Goal: Check status: Check status

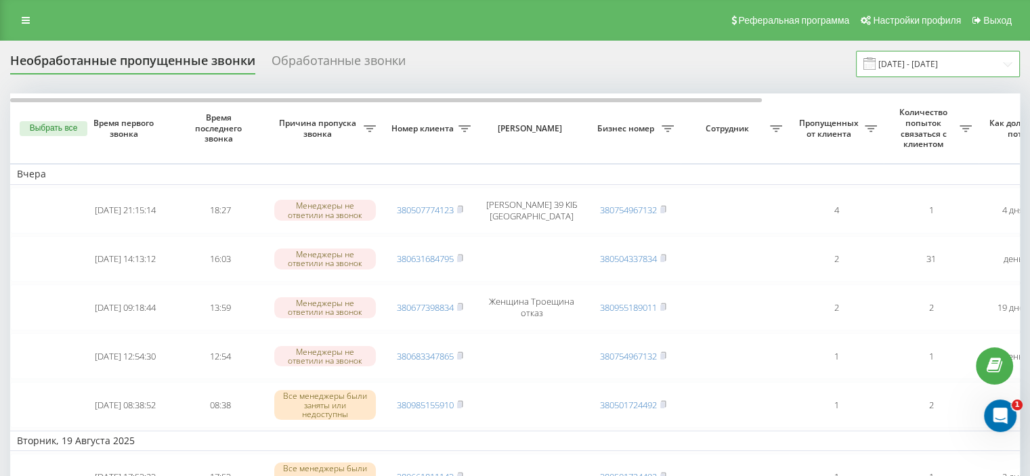
click at [918, 61] on input "[DATE] - [DATE]" at bounding box center [938, 64] width 164 height 26
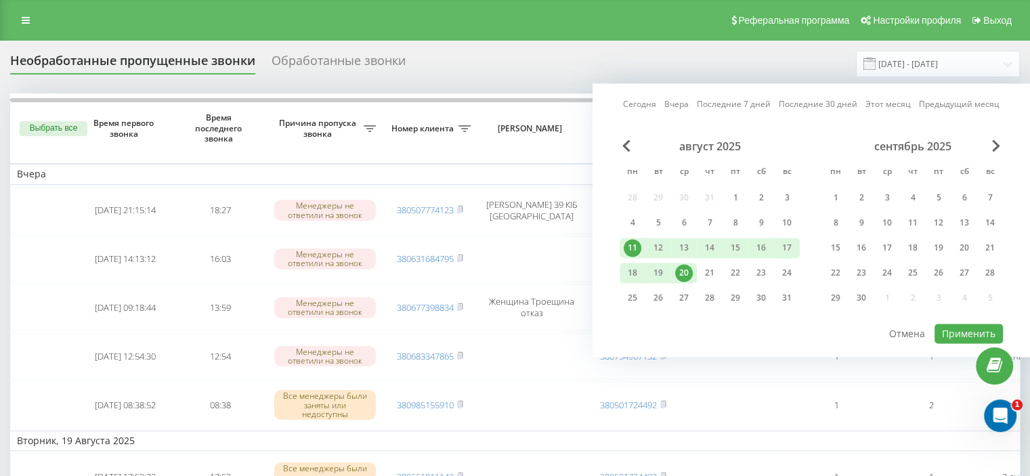
click at [637, 245] on div "11" at bounding box center [633, 248] width 18 height 18
click at [706, 267] on div "21" at bounding box center [710, 273] width 18 height 18
click at [974, 325] on button "Применить" at bounding box center [969, 334] width 68 height 20
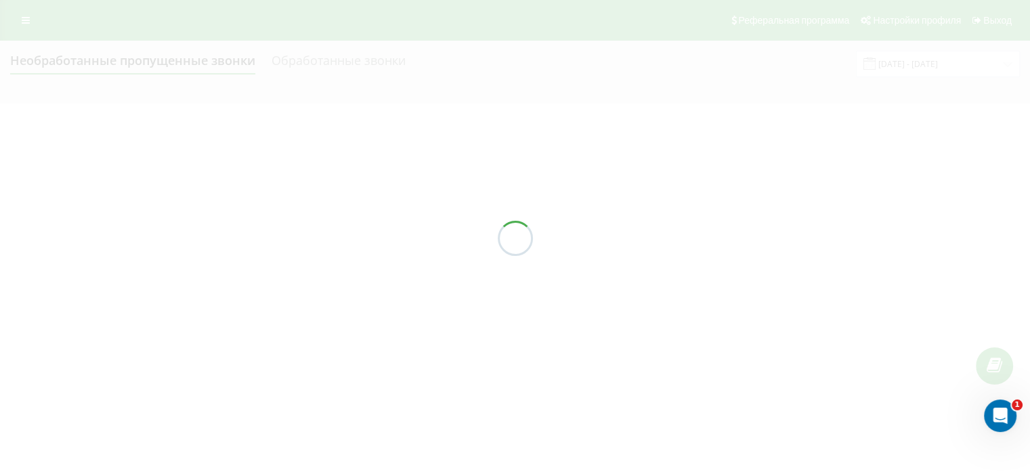
type input "11.08.2025 - 21.08.2025"
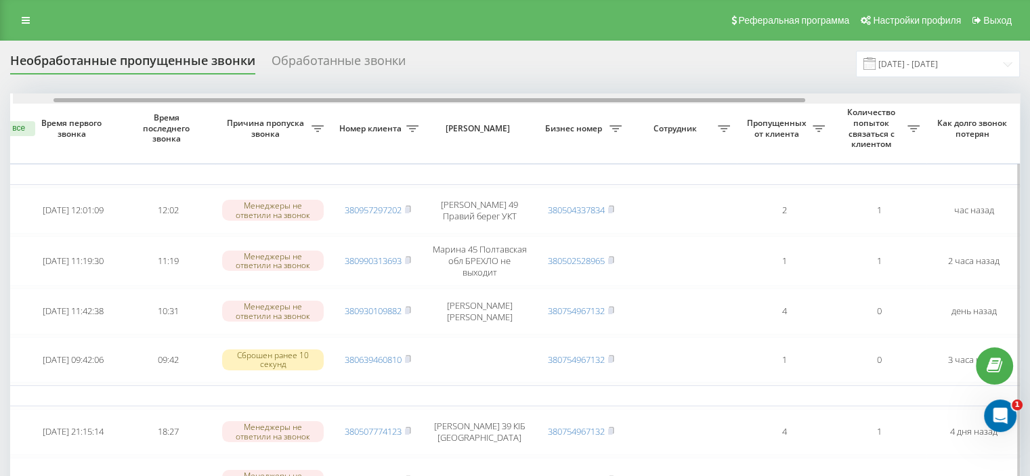
scroll to position [0, 54]
drag, startPoint x: 433, startPoint y: 100, endPoint x: 473, endPoint y: 102, distance: 40.7
click at [473, 102] on div at bounding box center [427, 100] width 752 height 4
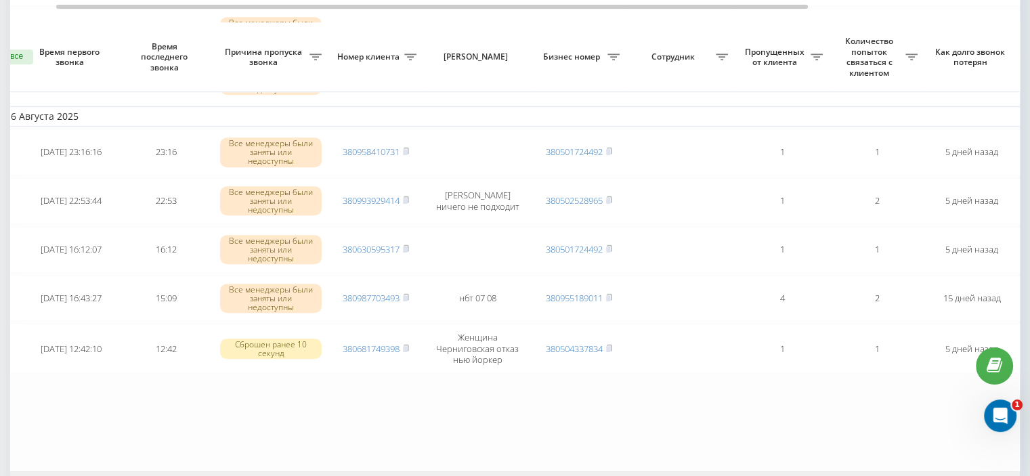
scroll to position [1254, 0]
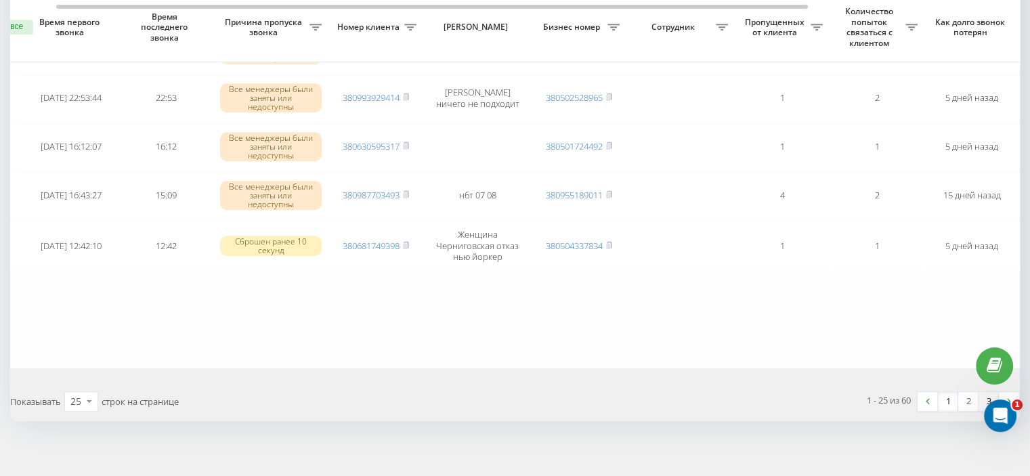
click at [992, 392] on link "3" at bounding box center [989, 401] width 20 height 19
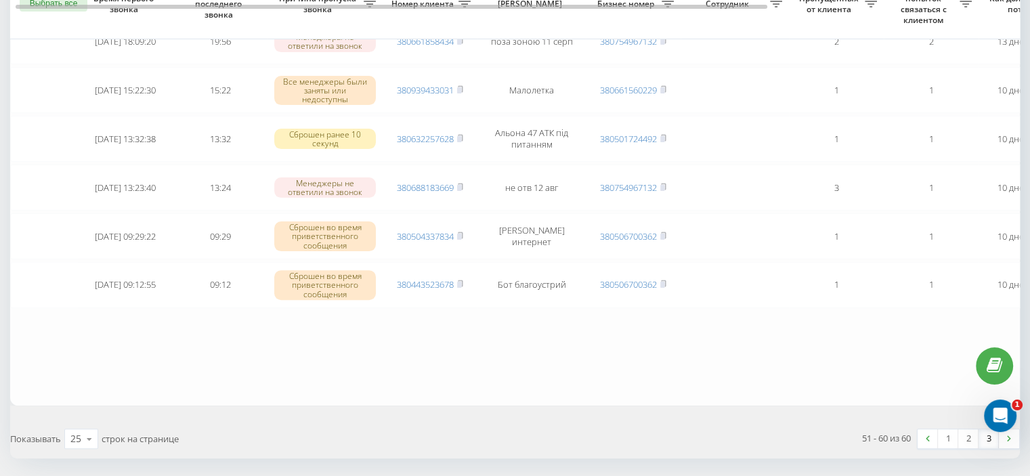
scroll to position [429, 0]
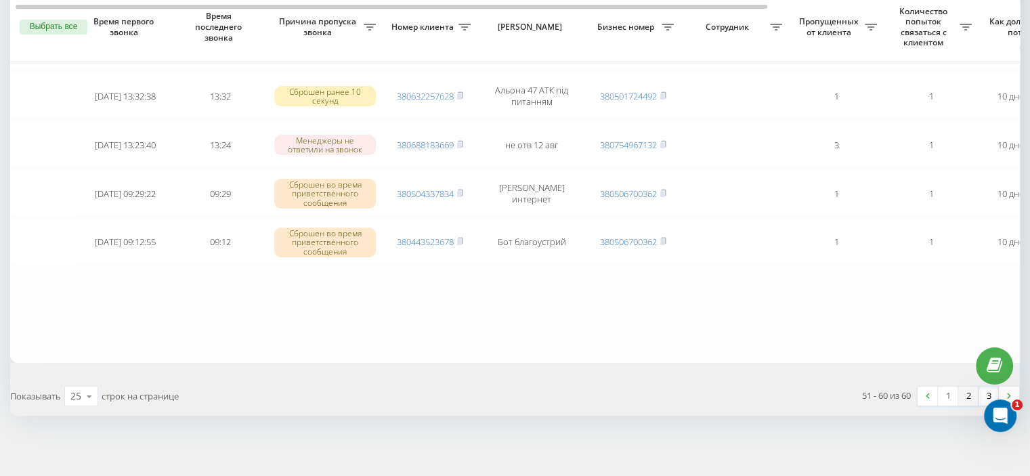
click at [967, 389] on link "2" at bounding box center [968, 396] width 20 height 19
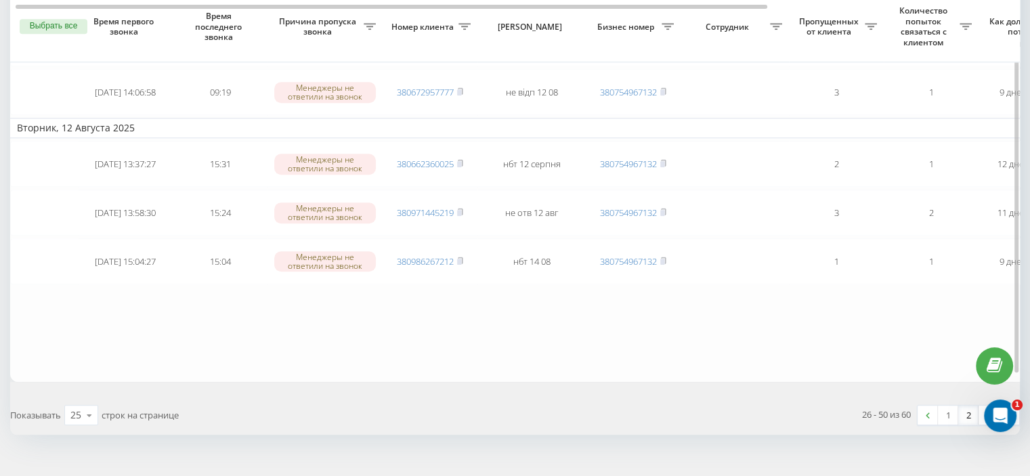
scroll to position [1228, 0]
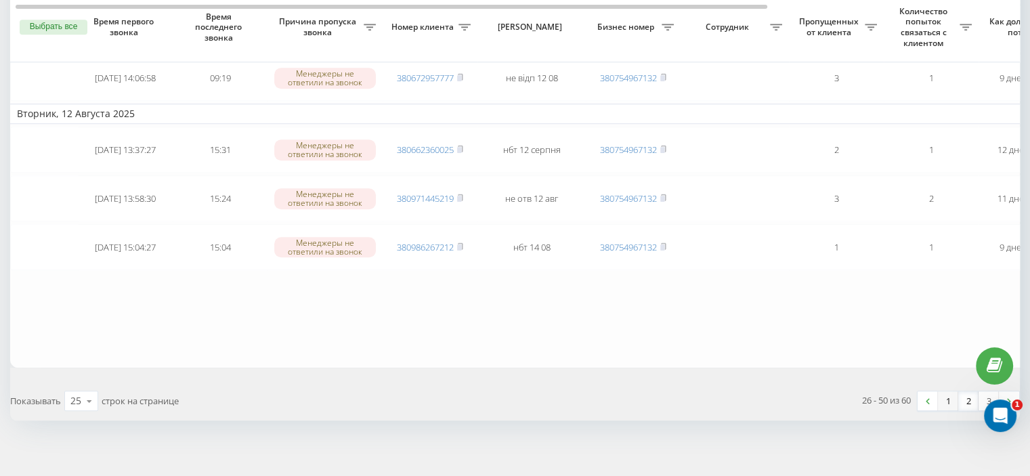
click at [950, 391] on link "1" at bounding box center [948, 400] width 20 height 19
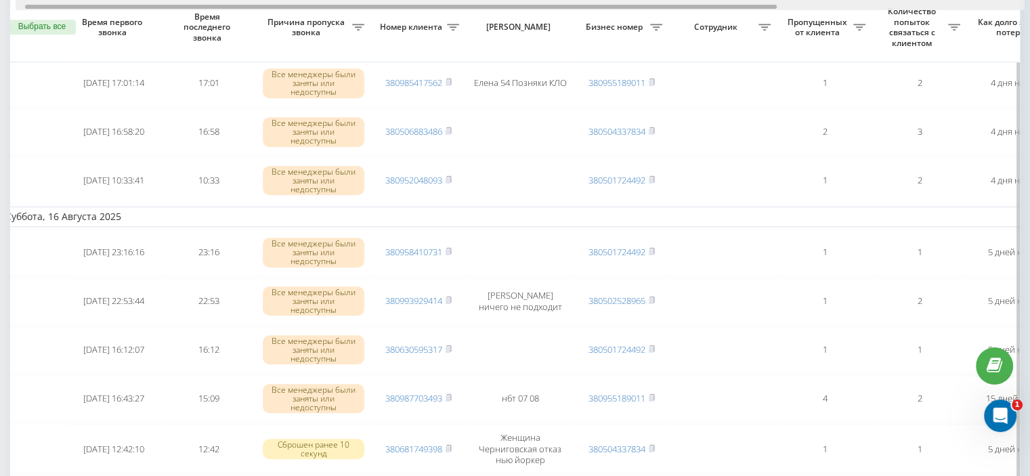
scroll to position [0, 14]
drag, startPoint x: 563, startPoint y: 7, endPoint x: 573, endPoint y: 7, distance: 10.2
click at [573, 7] on div at bounding box center [401, 7] width 752 height 4
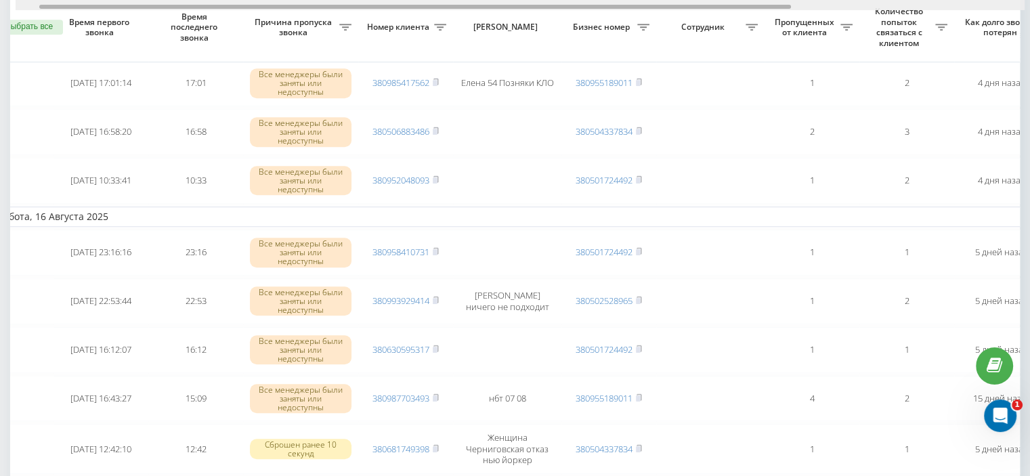
scroll to position [0, 8]
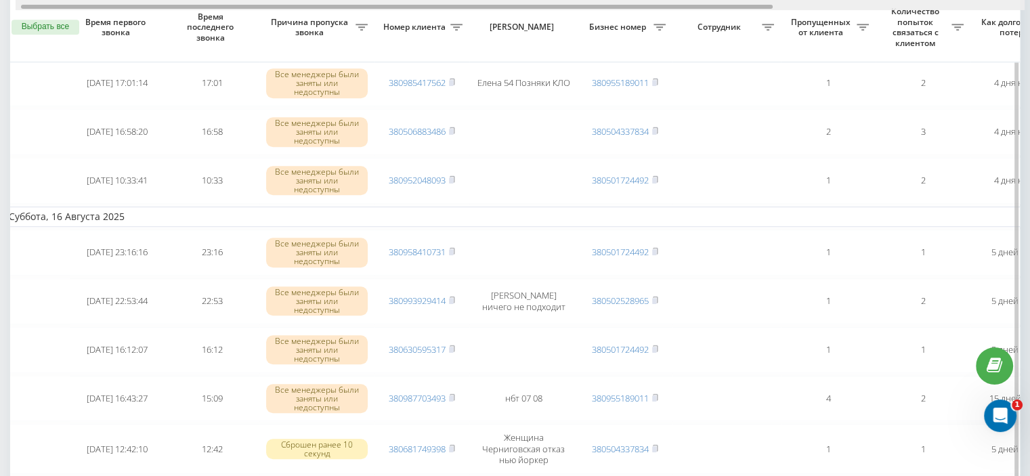
drag, startPoint x: 555, startPoint y: 7, endPoint x: 551, endPoint y: 14, distance: 7.9
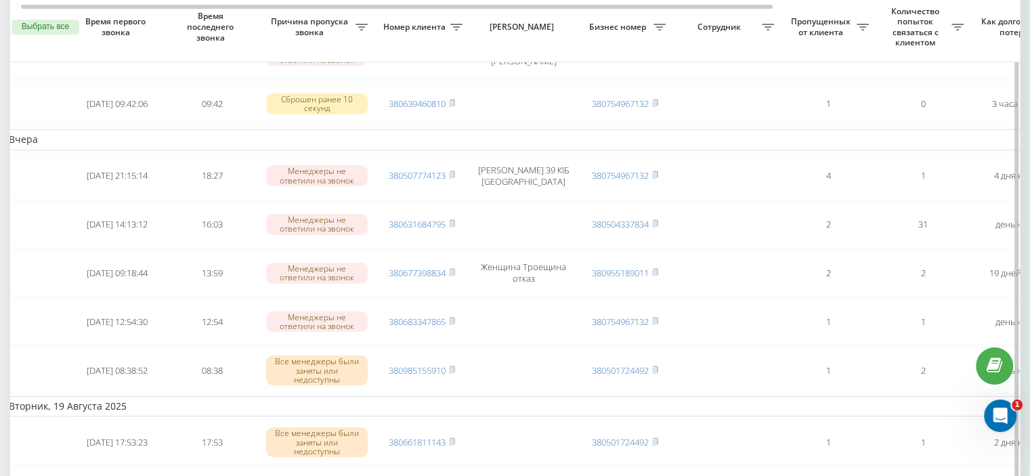
scroll to position [238, 0]
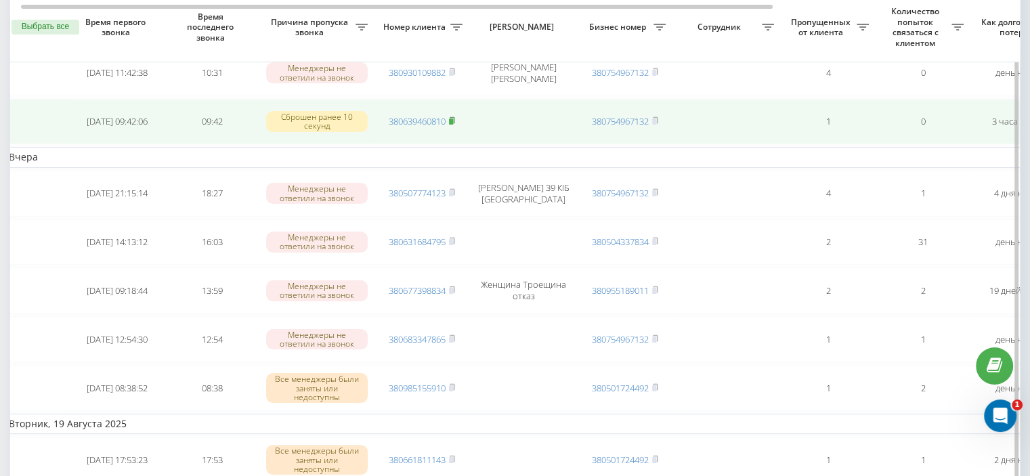
click at [452, 117] on icon at bounding box center [452, 121] width 6 height 8
